Goal: Complete application form

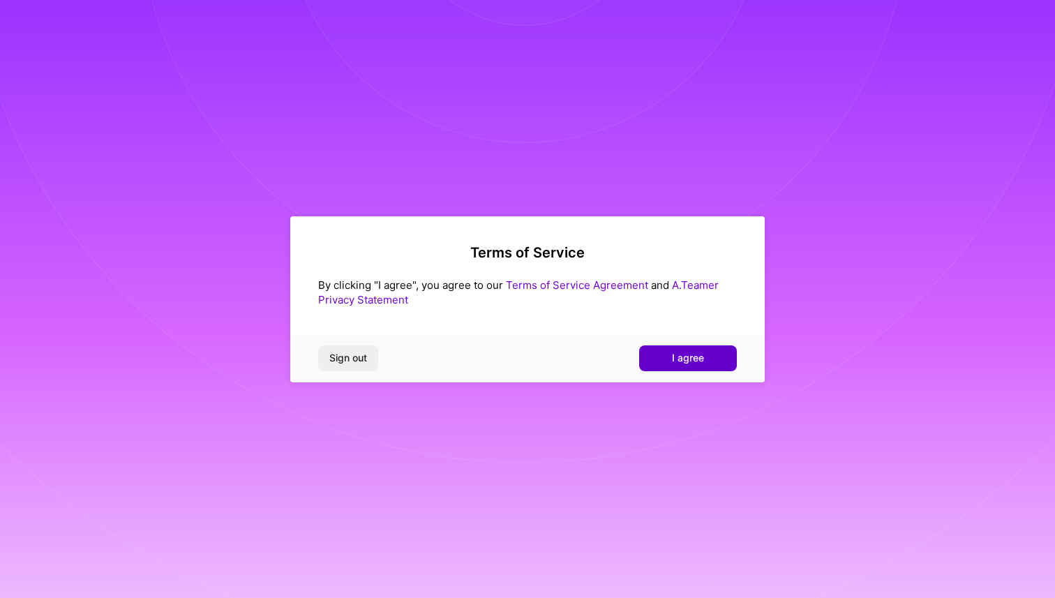
click at [690, 361] on span "I agree" at bounding box center [688, 358] width 32 height 14
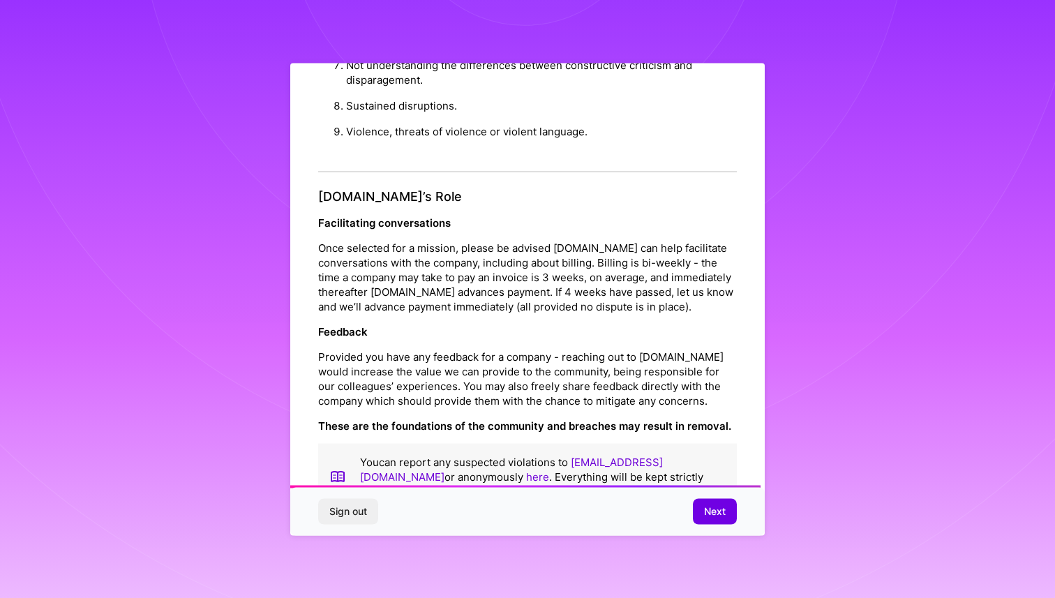
scroll to position [1447, 0]
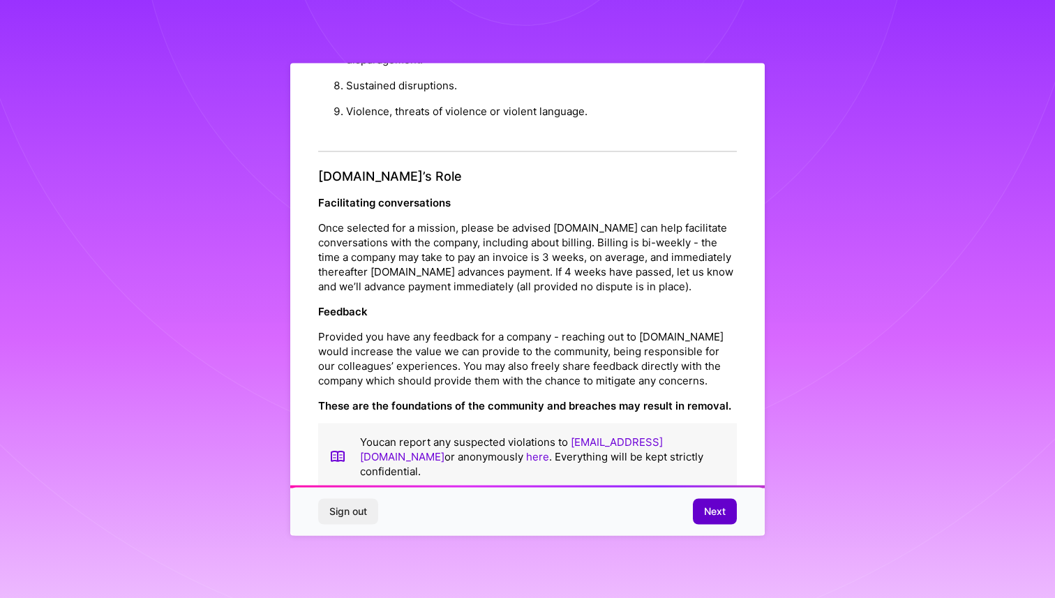
click at [700, 505] on button "Next" at bounding box center [715, 511] width 44 height 25
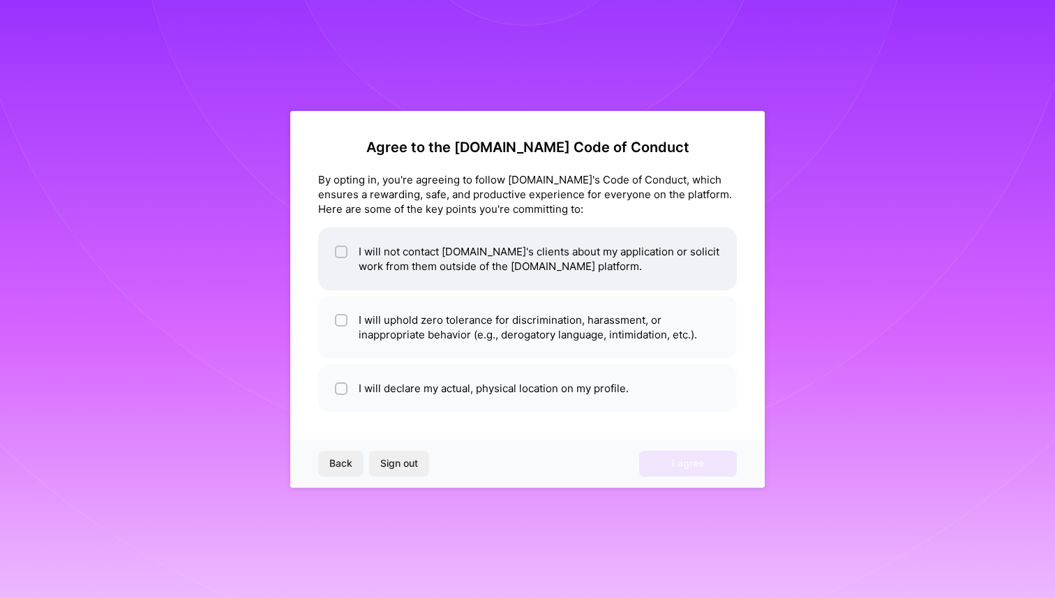
click at [450, 251] on li "I will not contact [DOMAIN_NAME]'s clients about my application or solicit work…" at bounding box center [527, 259] width 419 height 63
checkbox input "true"
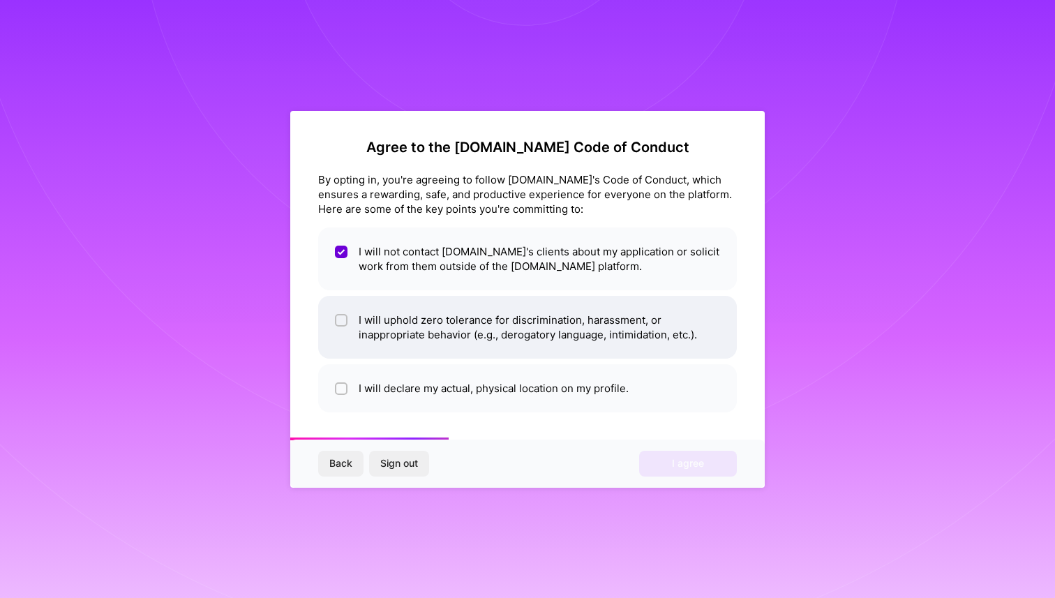
click at [408, 325] on li "I will uphold zero tolerance for discrimination, harassment, or inappropriate b…" at bounding box center [527, 327] width 419 height 63
checkbox input "true"
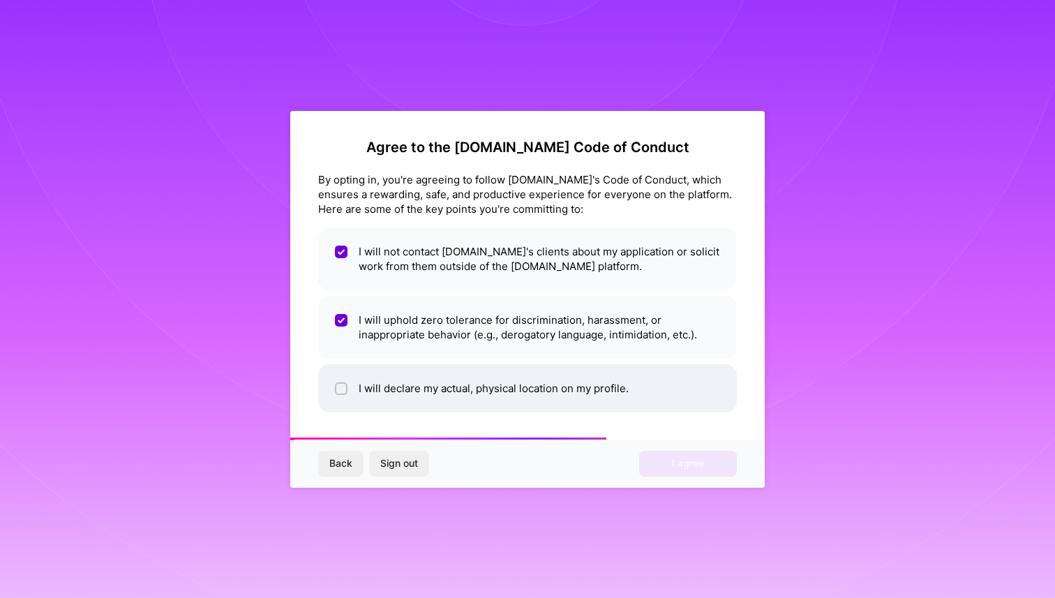
click at [415, 383] on li "I will declare my actual, physical location on my profile." at bounding box center [527, 388] width 419 height 48
checkbox input "true"
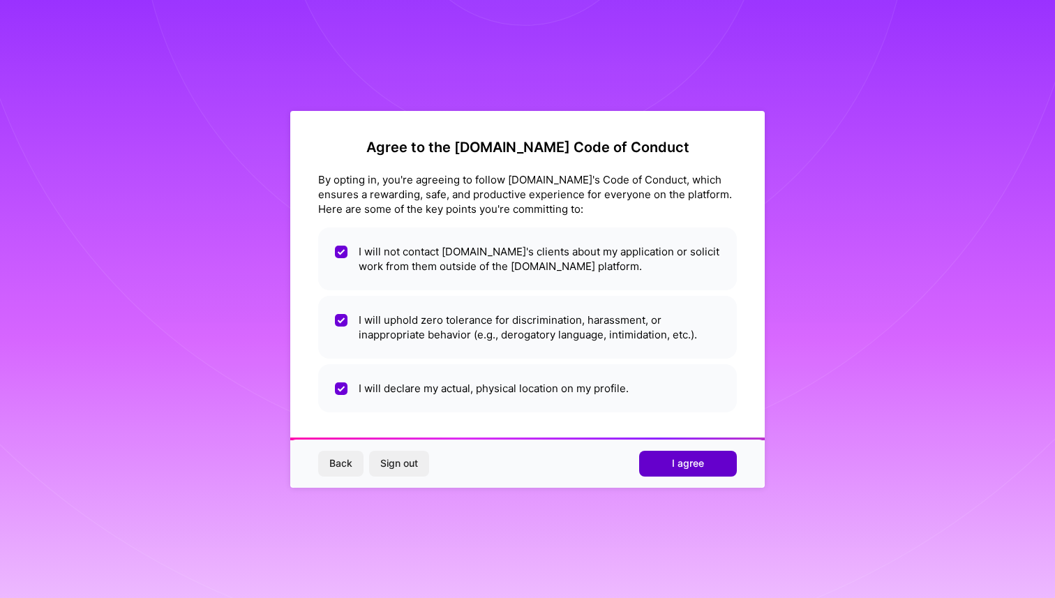
click at [675, 456] on span "I agree" at bounding box center [688, 463] width 32 height 14
